Goal: Find specific page/section: Find specific page/section

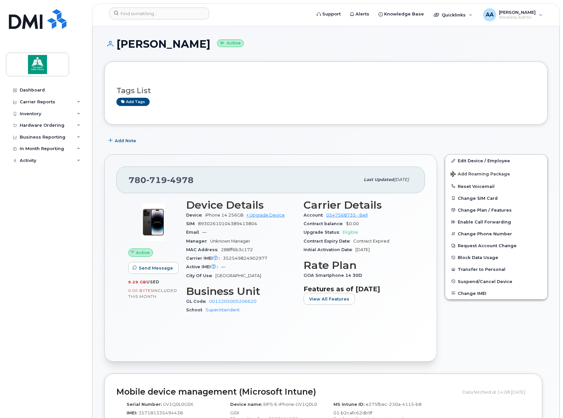
click at [47, 113] on div "Inventory" at bounding box center [46, 114] width 80 height 12
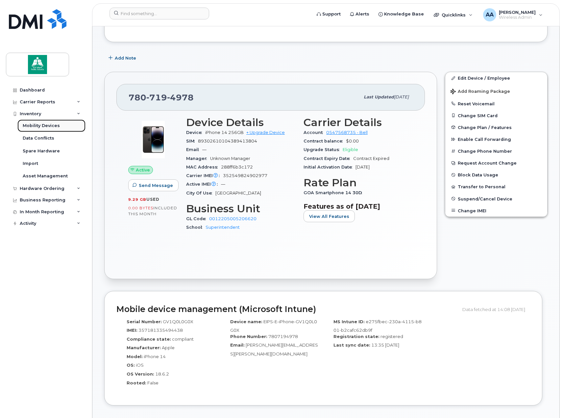
click at [39, 126] on div "Mobility Devices" at bounding box center [41, 126] width 37 height 6
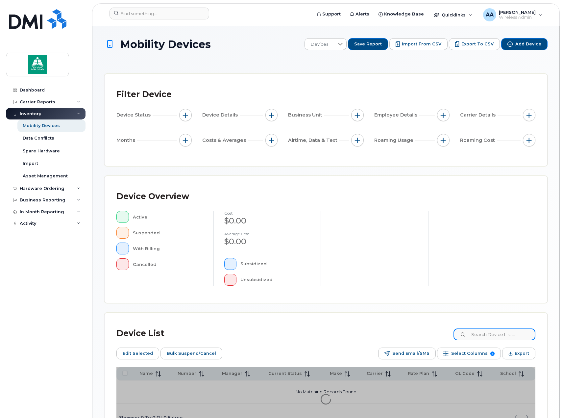
click at [488, 332] on input at bounding box center [495, 334] width 82 height 12
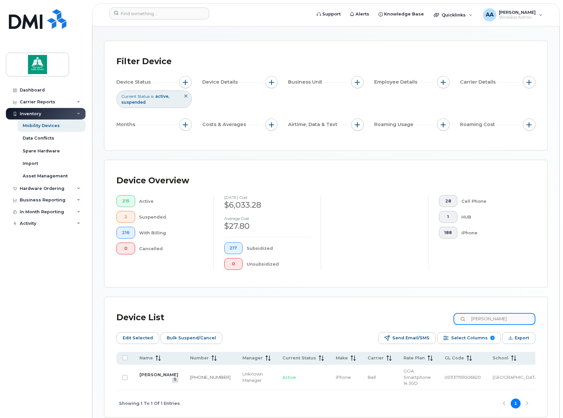
click at [513, 318] on input "[PERSON_NAME]" at bounding box center [495, 319] width 82 height 12
type input "[PERSON_NAME]"
click at [147, 372] on link "[PERSON_NAME]" at bounding box center [159, 374] width 39 height 5
